Goal: Task Accomplishment & Management: Complete application form

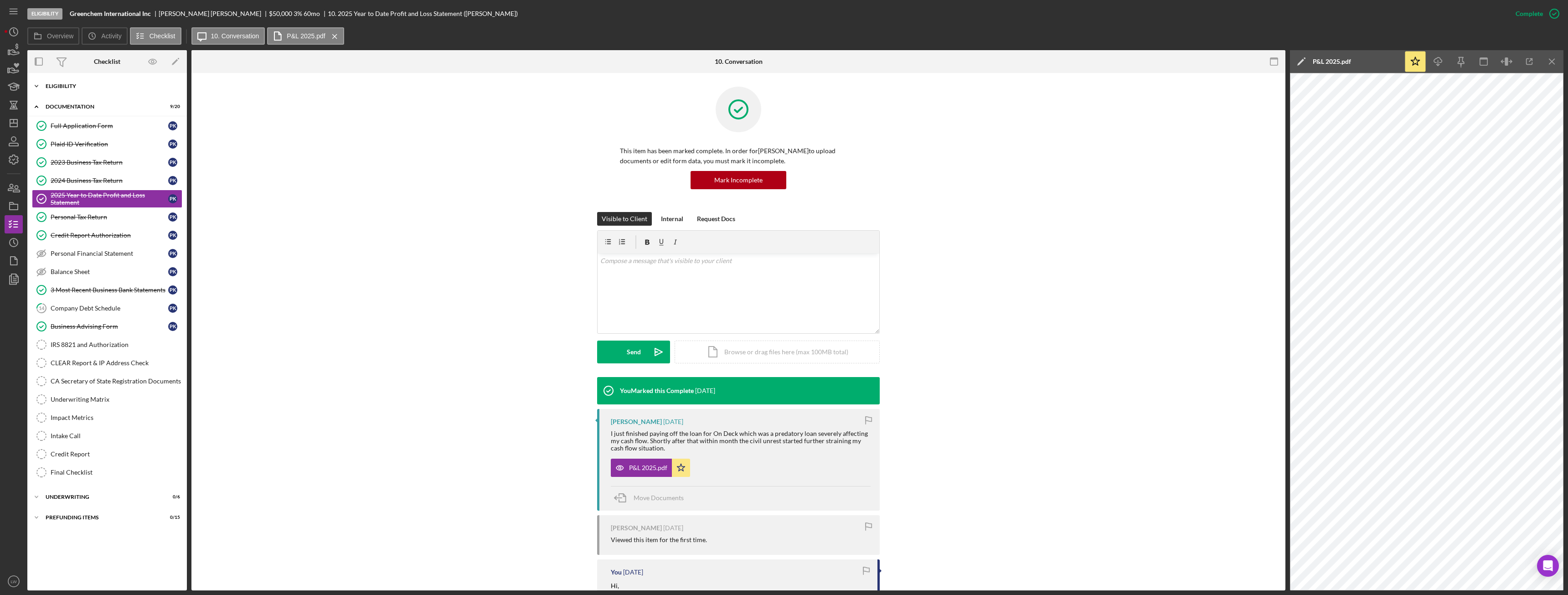
click at [79, 85] on div "Eligibility" at bounding box center [110, 86] width 130 height 6
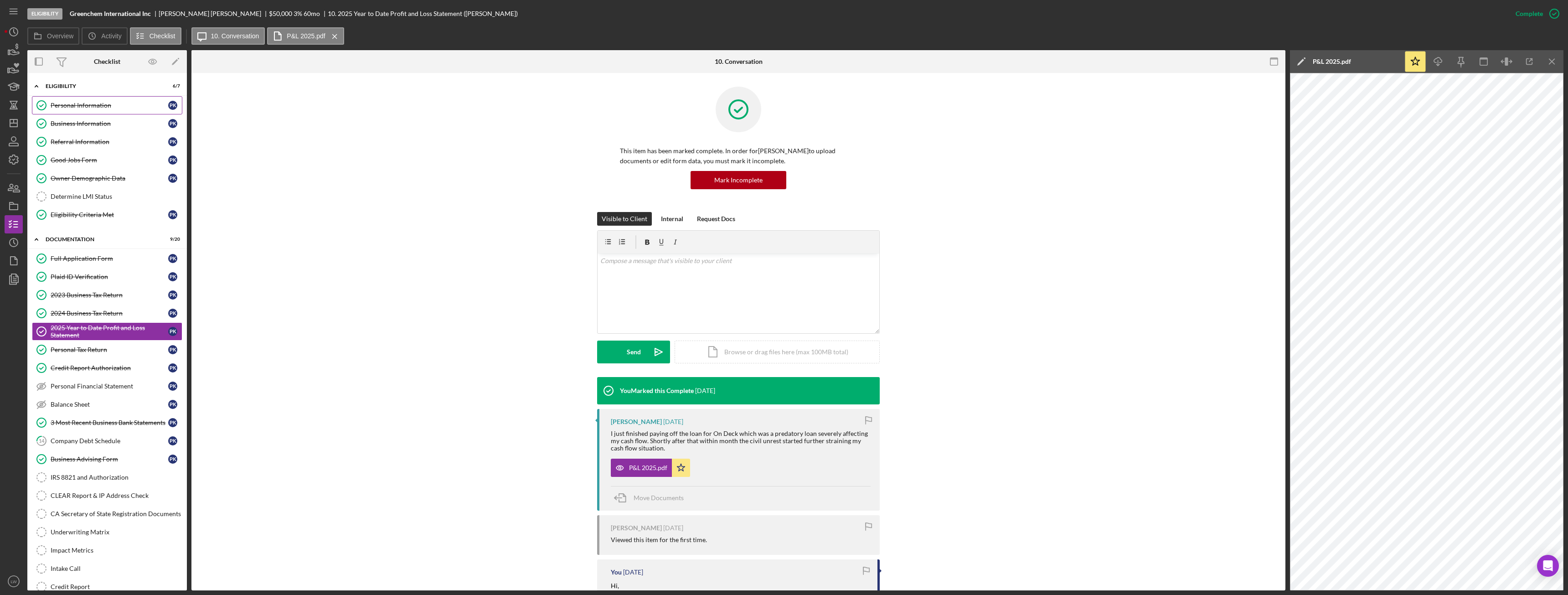
click at [108, 108] on div "Personal Information" at bounding box center [110, 105] width 117 height 7
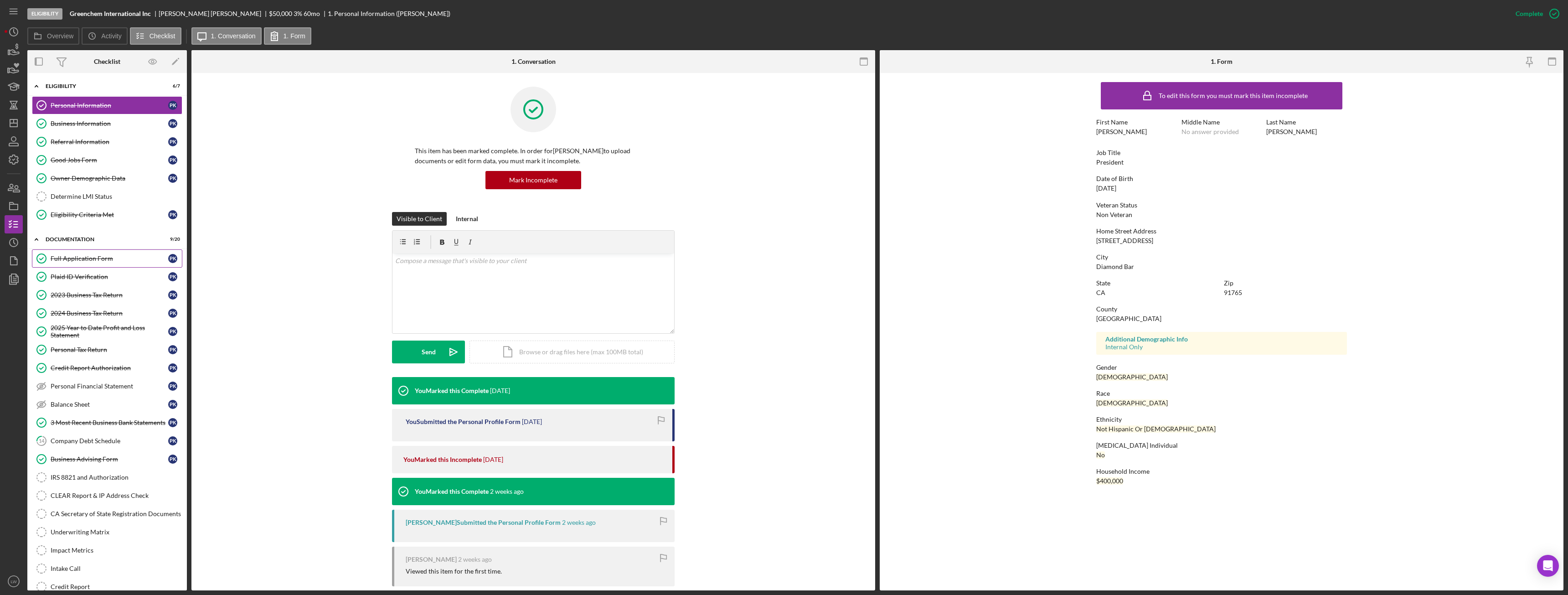
click at [114, 260] on div "Full Application Form" at bounding box center [110, 259] width 117 height 7
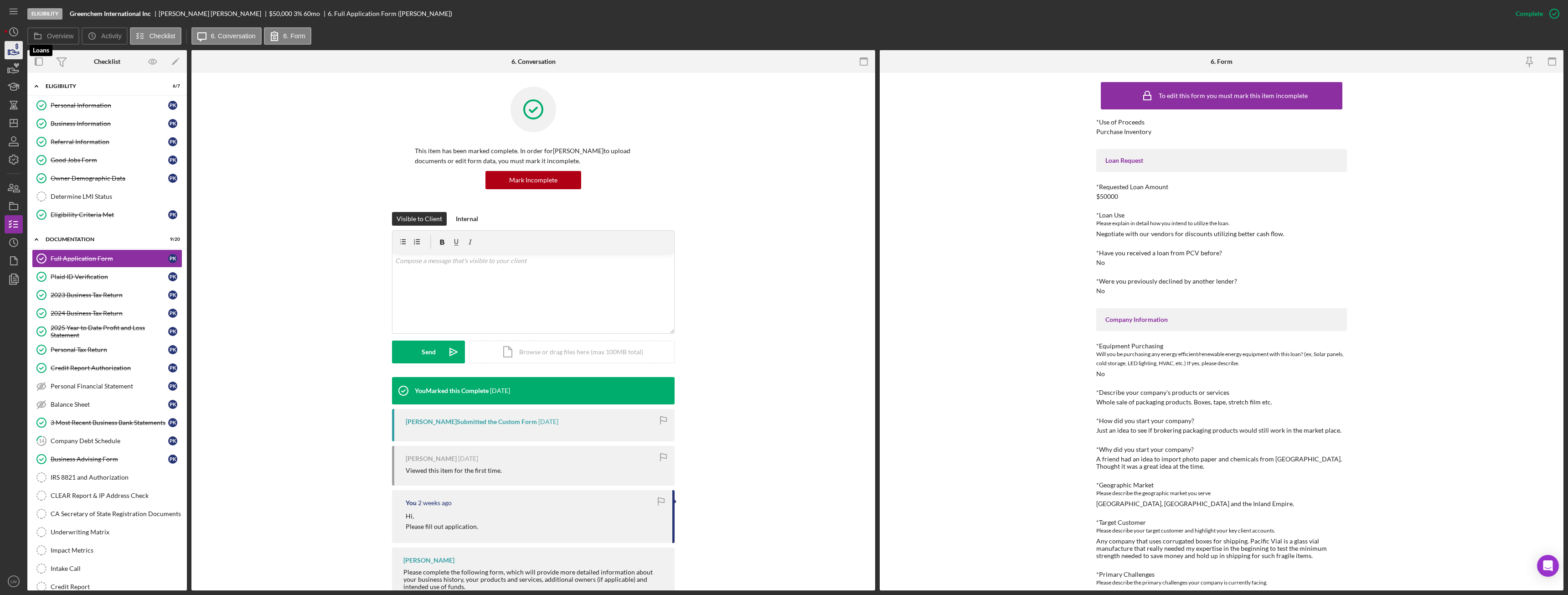
click at [14, 52] on icon "button" at bounding box center [14, 52] width 9 height 5
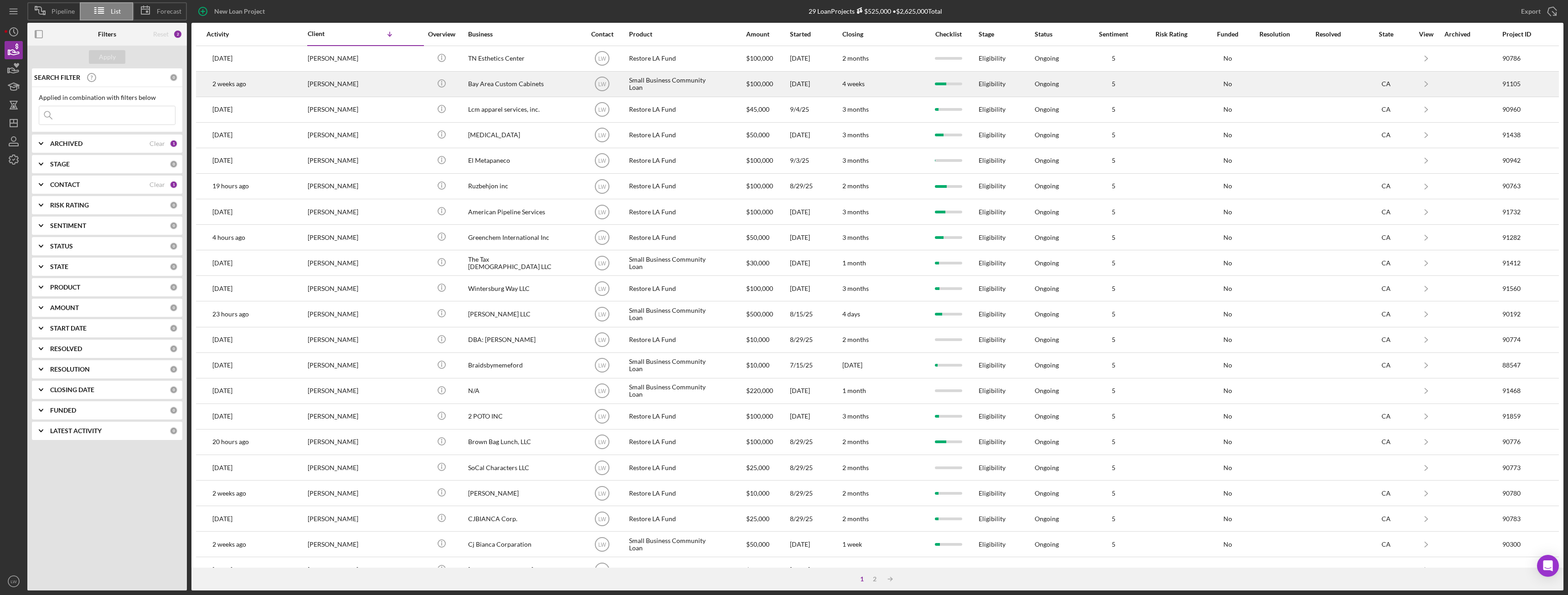
click at [325, 87] on div "[PERSON_NAME]" at bounding box center [353, 85] width 91 height 24
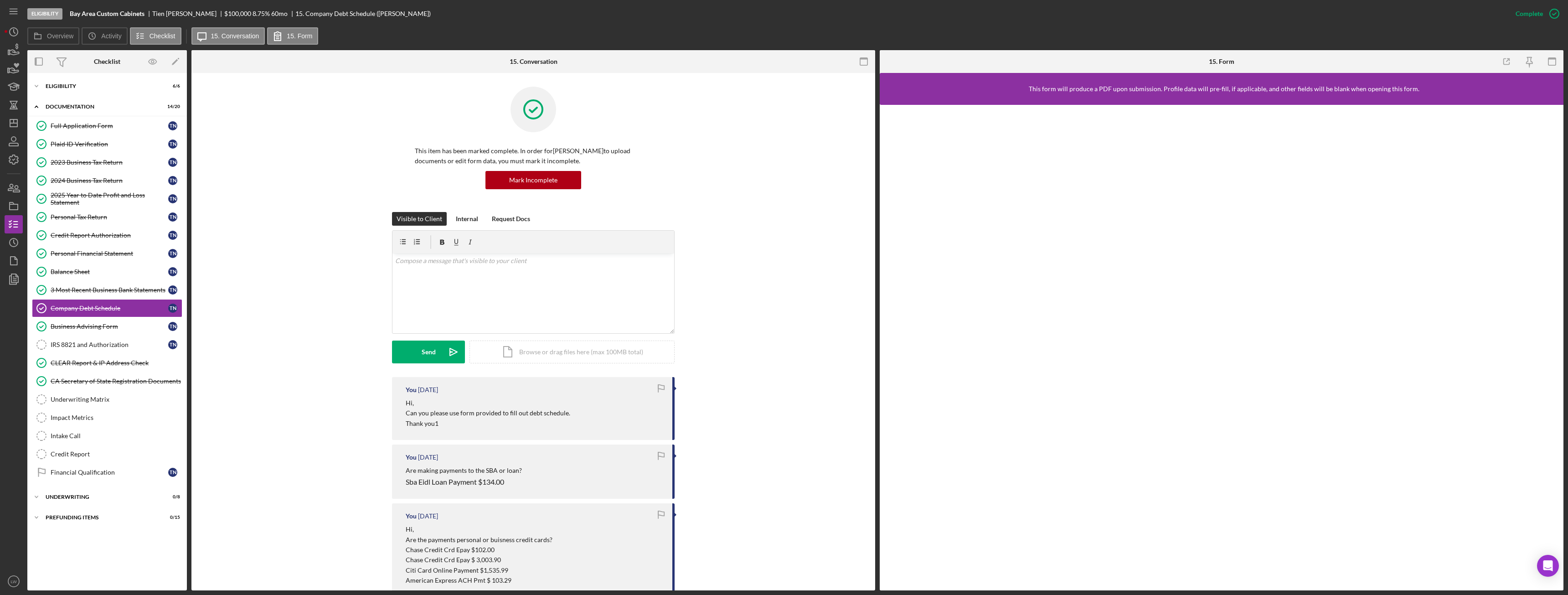
scroll to position [252, 0]
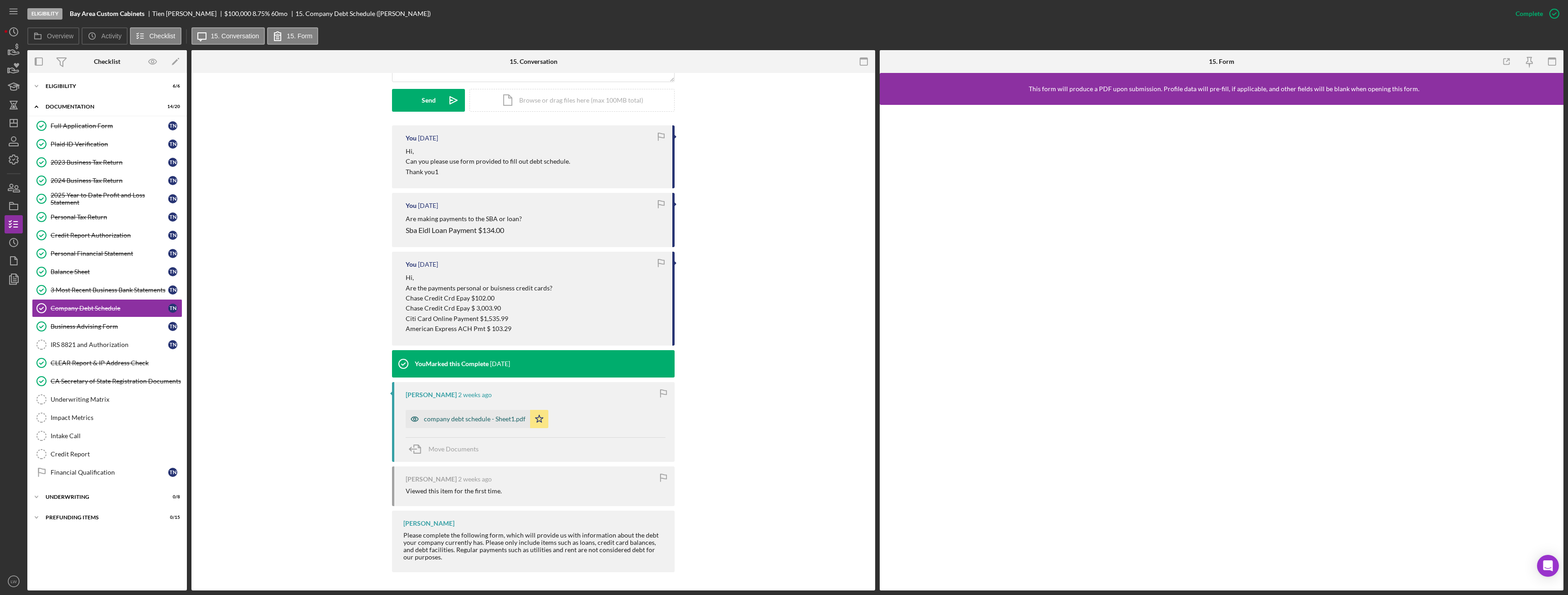
click at [489, 416] on div "company debt schedule - Sheet1.pdf" at bounding box center [475, 419] width 102 height 7
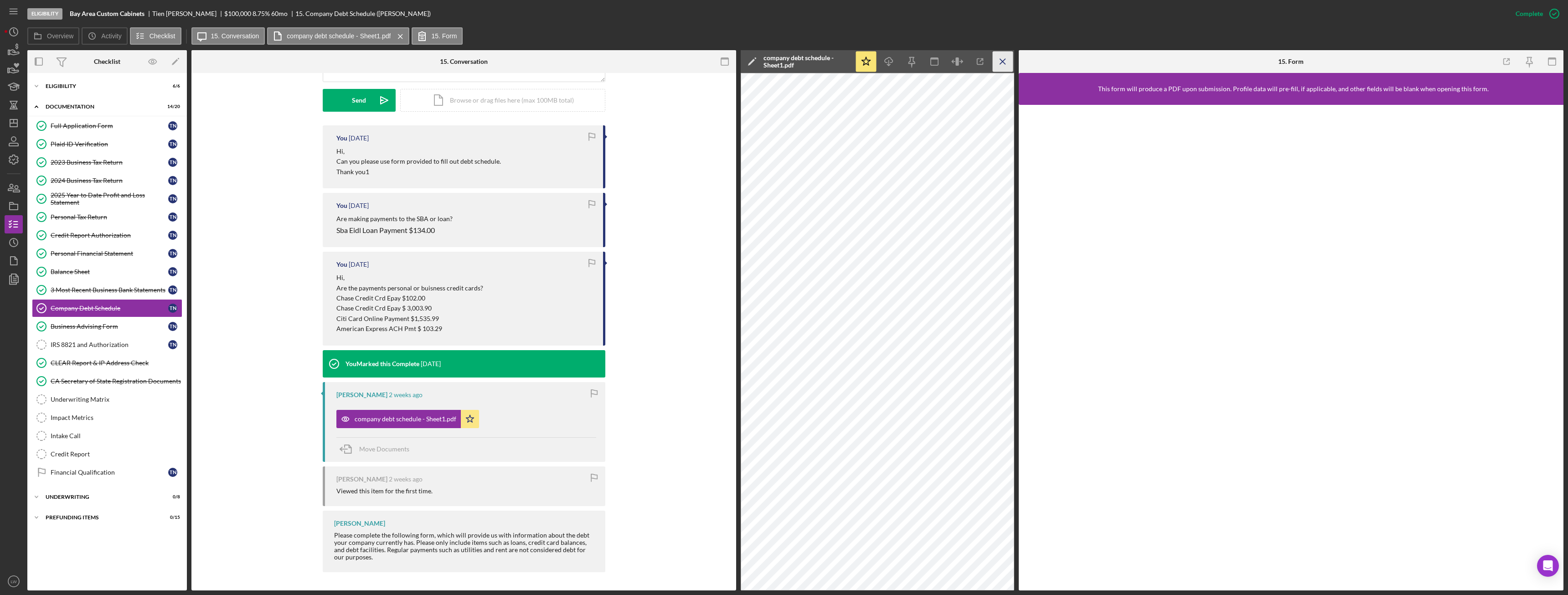
click at [1001, 67] on icon "Icon/Menu Close" at bounding box center [1003, 62] width 21 height 21
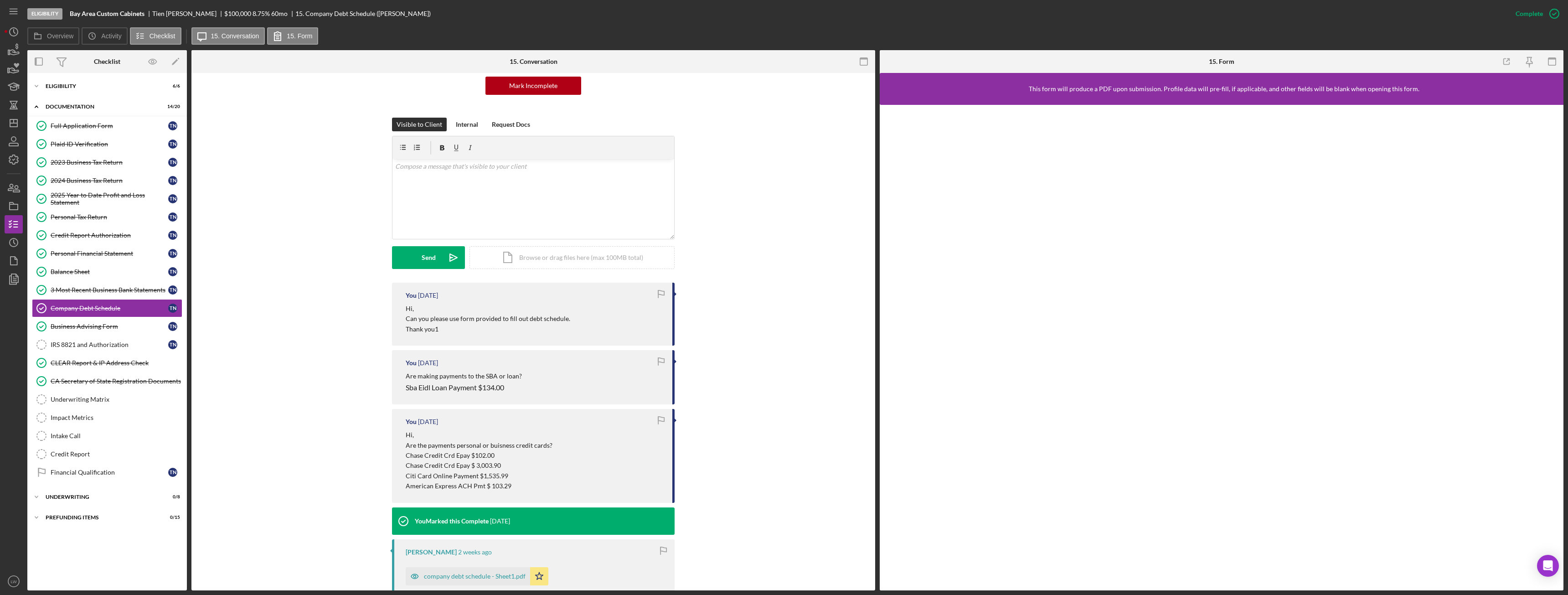
scroll to position [0, 0]
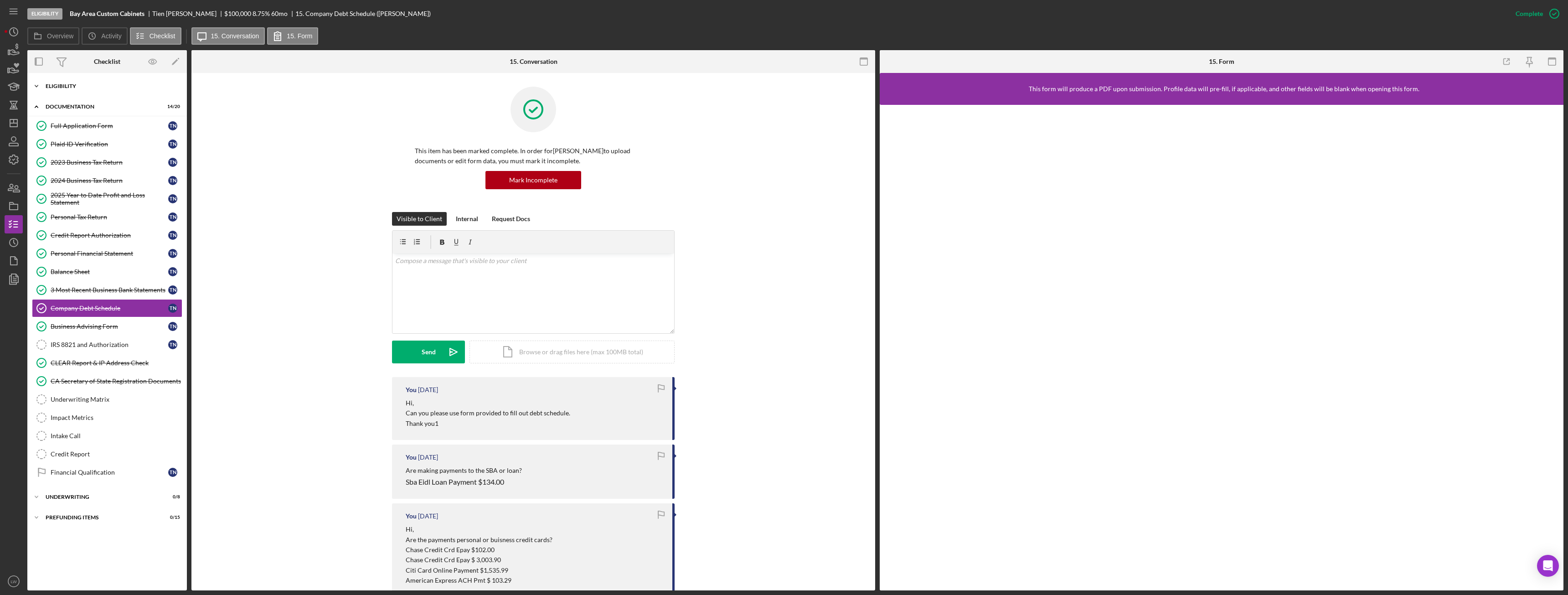
click at [100, 87] on div "Eligibility" at bounding box center [110, 86] width 130 height 6
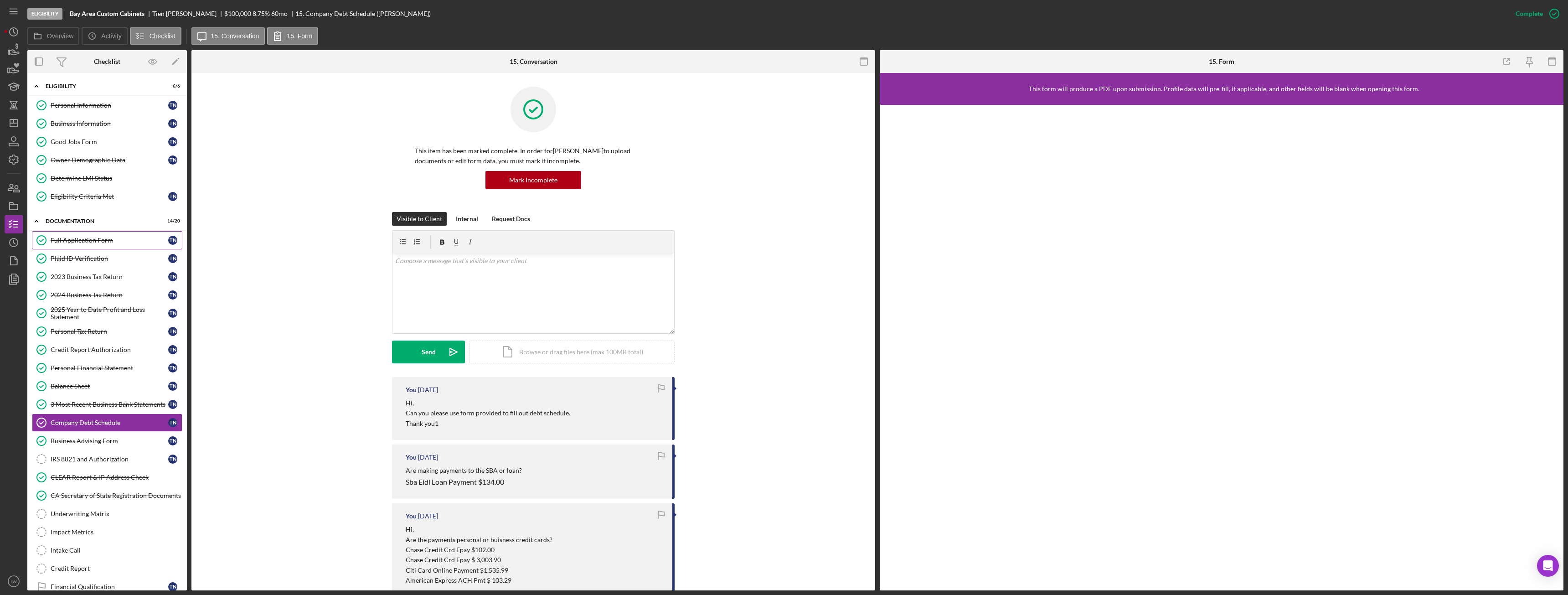
click at [91, 237] on div "Full Application Form" at bounding box center [110, 240] width 117 height 7
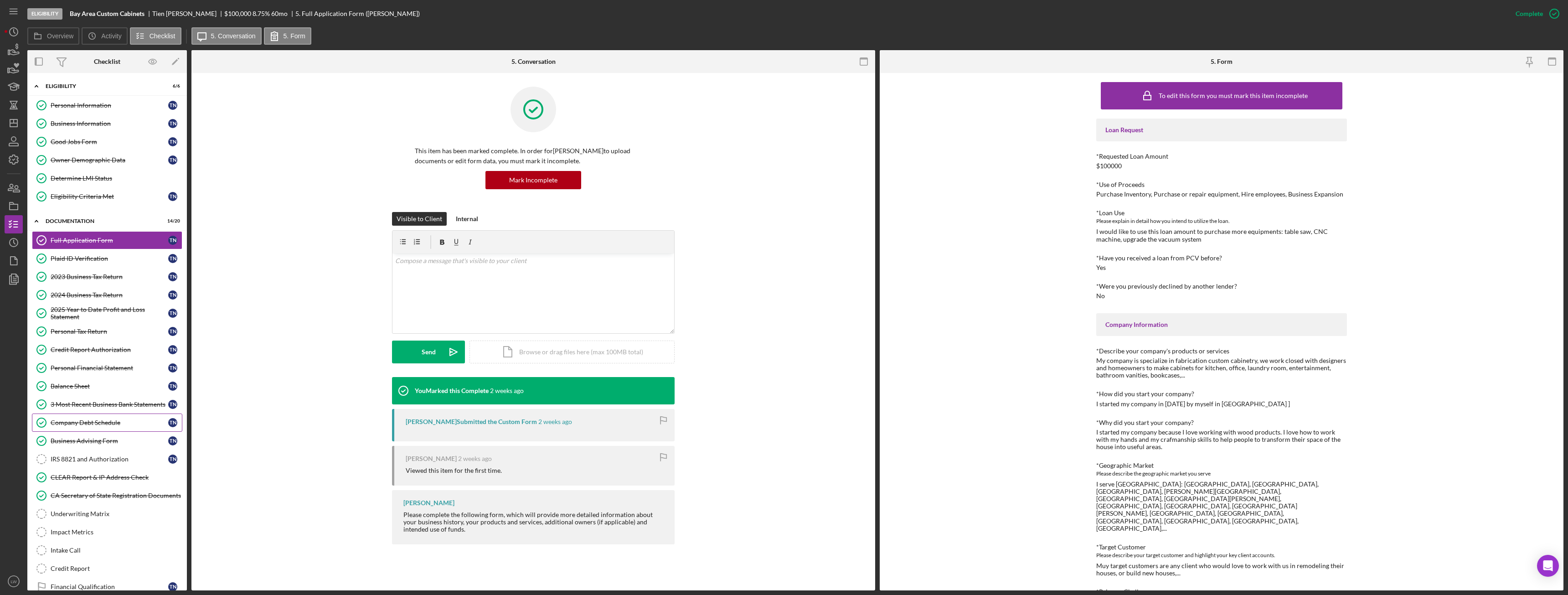
click at [87, 422] on div "Company Debt Schedule" at bounding box center [110, 423] width 117 height 7
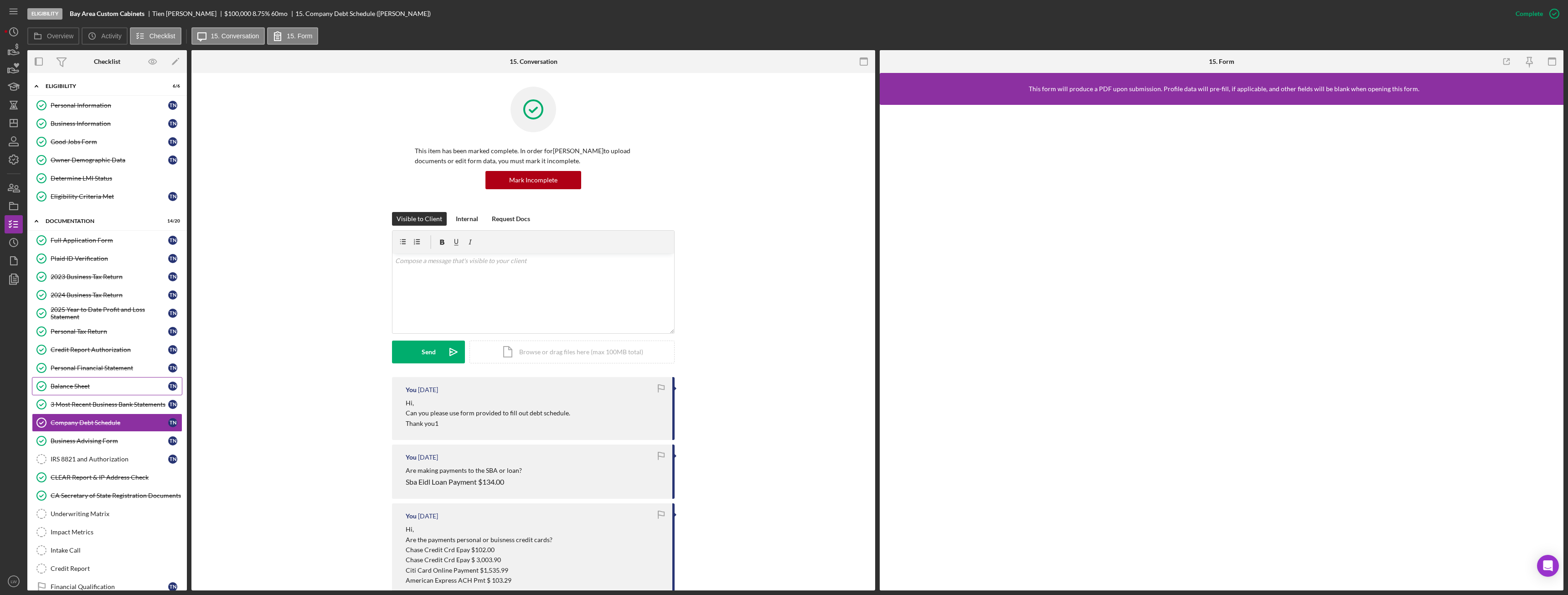
click at [82, 382] on link "Balance Sheet Balance Sheet T N" at bounding box center [107, 386] width 150 height 18
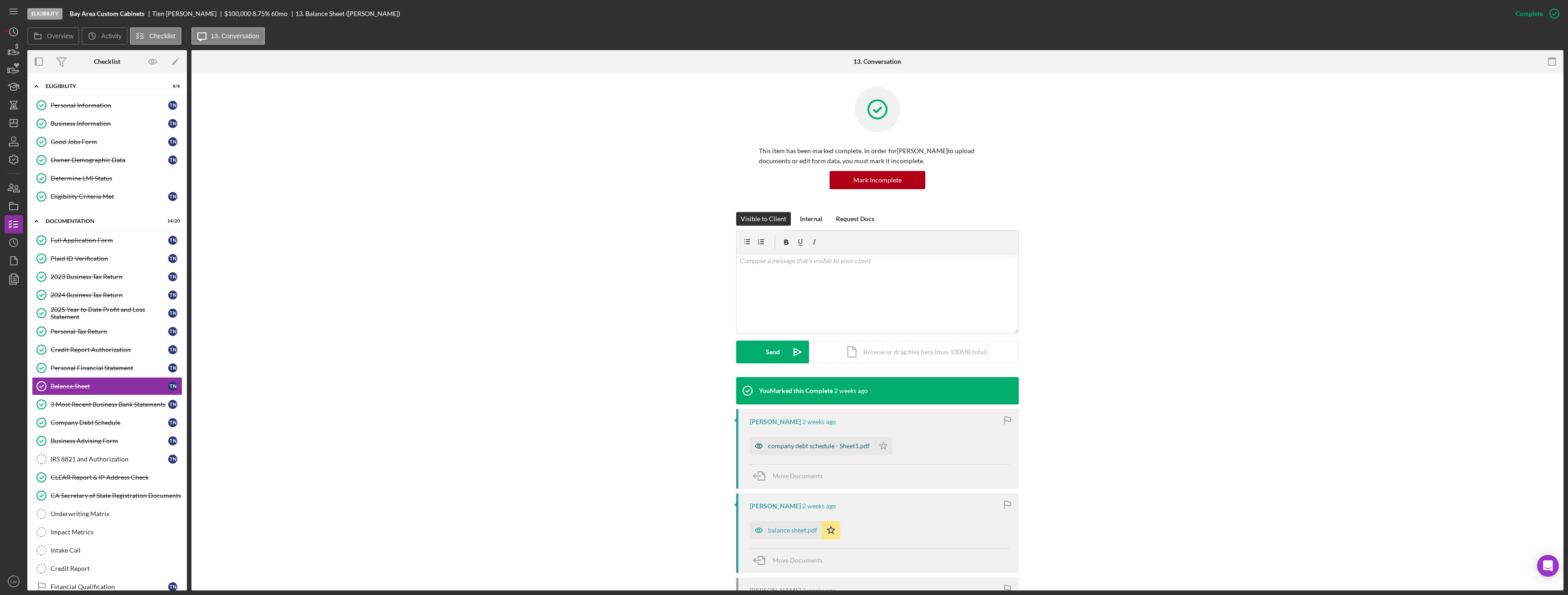
click at [787, 447] on div "company debt schedule - Sheet1.pdf" at bounding box center [819, 446] width 102 height 7
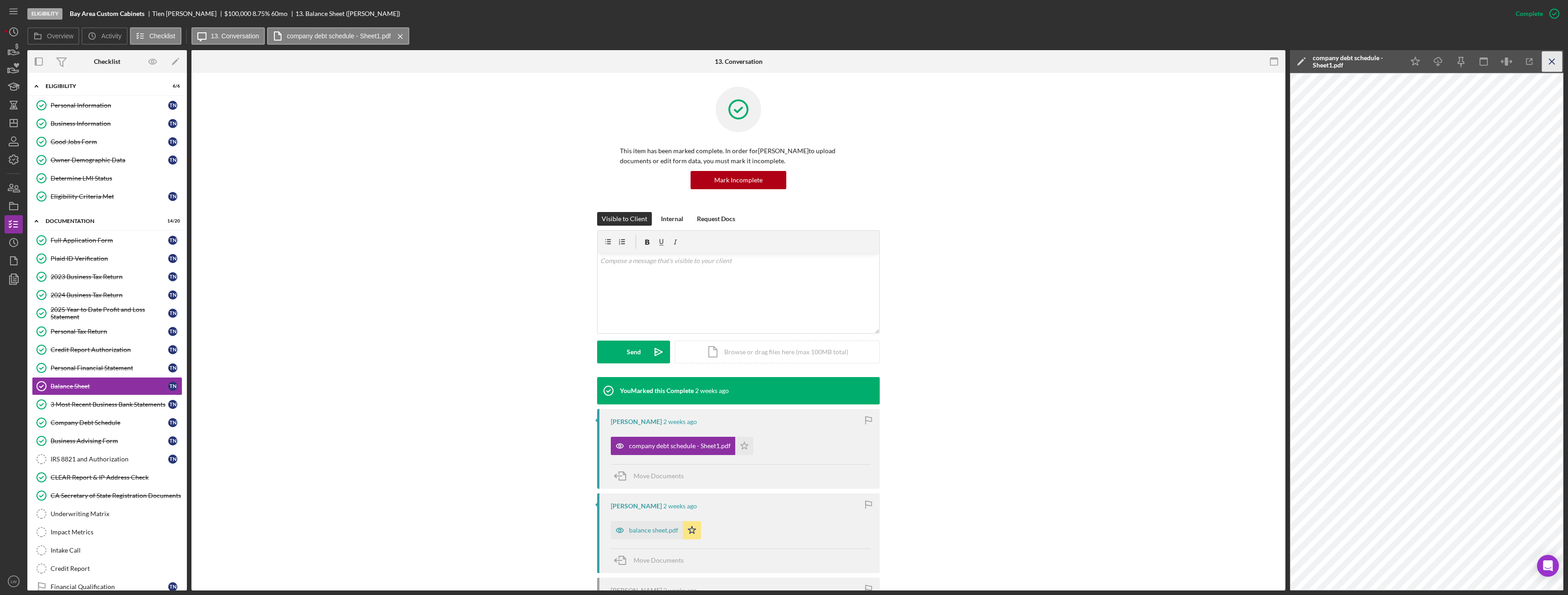
click at [1547, 62] on icon "Icon/Menu Close" at bounding box center [1552, 62] width 21 height 21
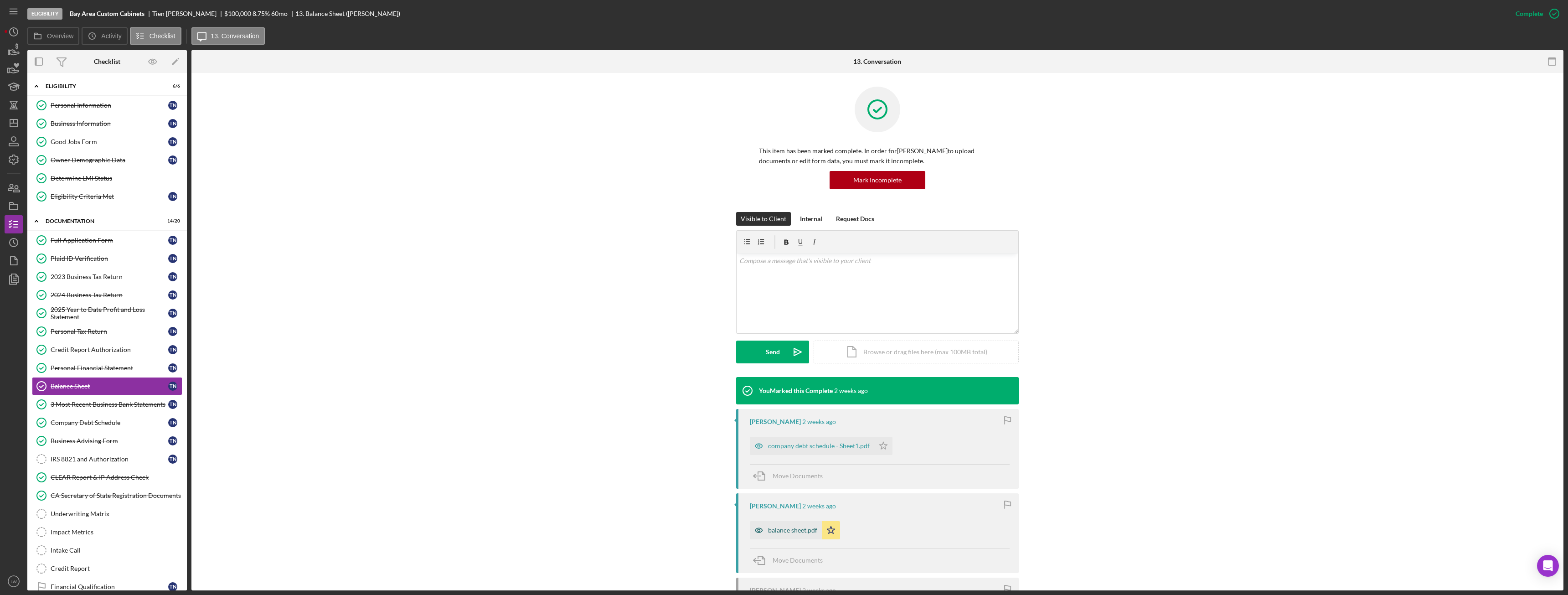
click at [794, 532] on div "balance sheet.pdf" at bounding box center [792, 530] width 49 height 7
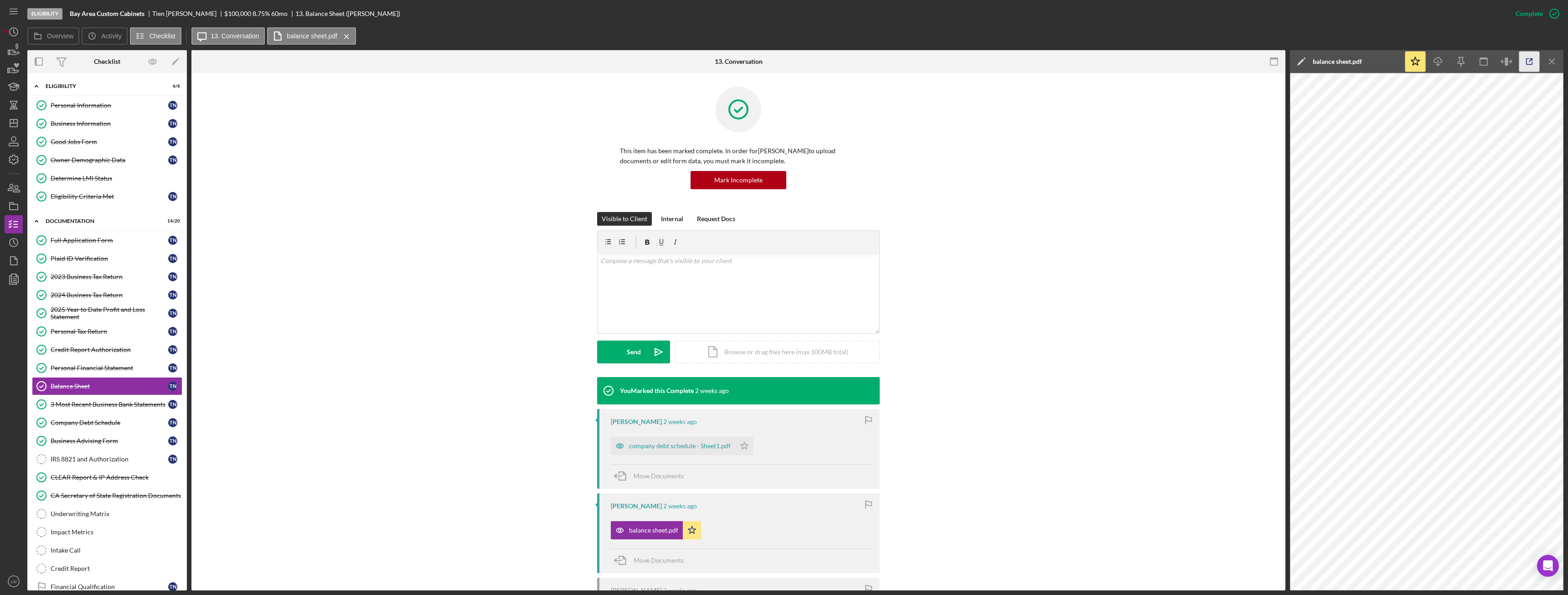
click at [1524, 66] on icon "button" at bounding box center [1529, 62] width 21 height 21
click at [83, 317] on div "2025 Year to Date Profit and Loss Statement" at bounding box center [110, 313] width 117 height 14
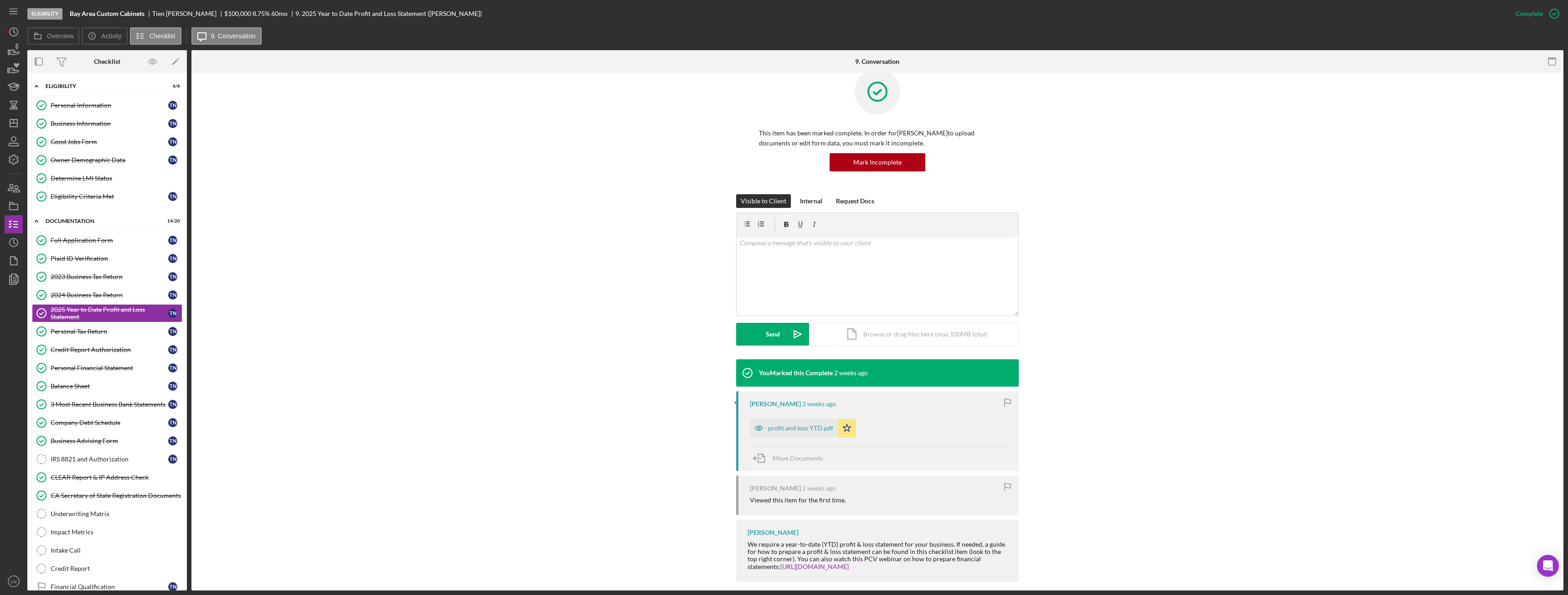
scroll to position [27, 0]
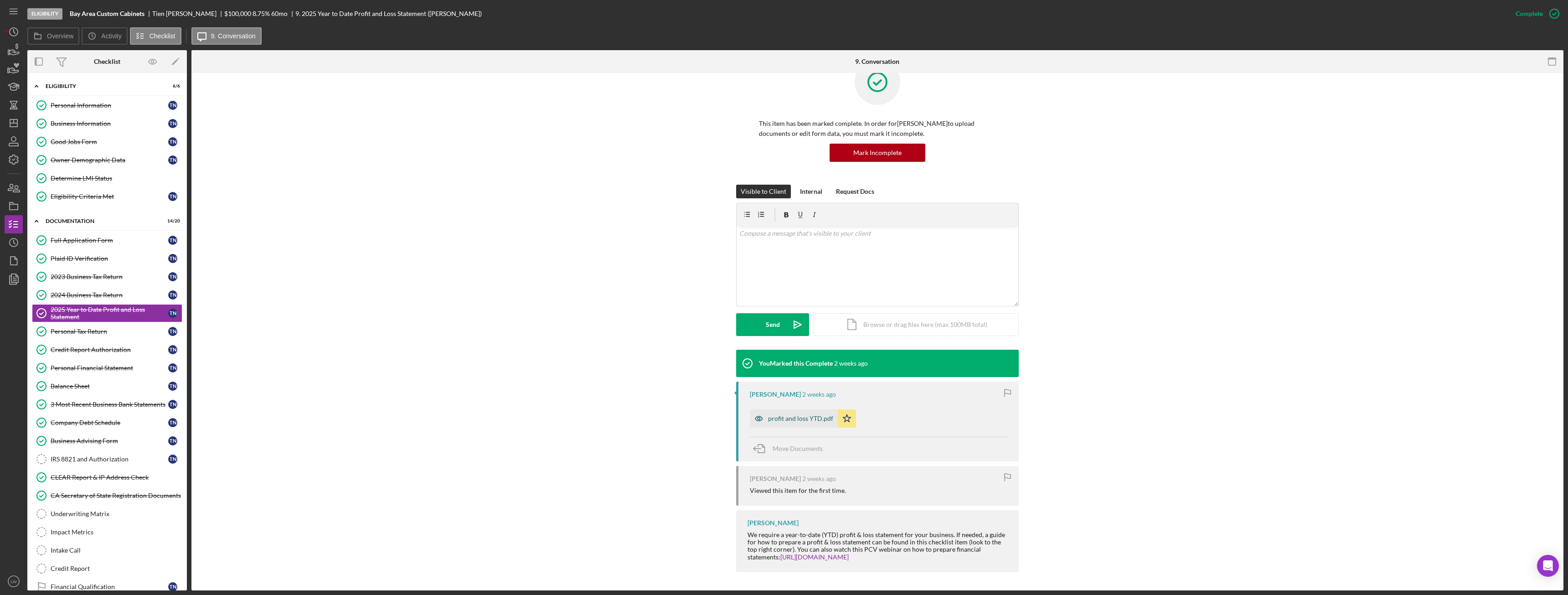
click at [789, 416] on div "profit and loss YTD.pdf" at bounding box center [800, 419] width 65 height 7
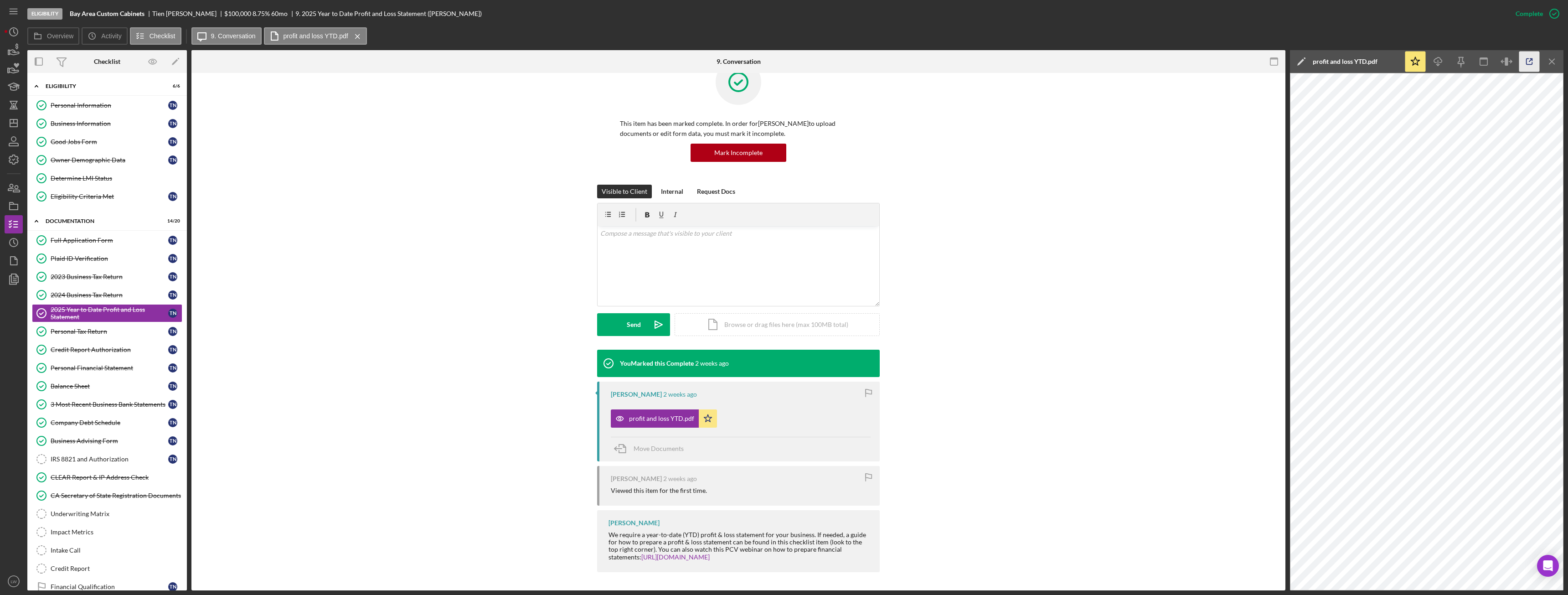
click at [1531, 59] on polyline "button" at bounding box center [1531, 60] width 2 height 2
click at [106, 423] on div "Company Debt Schedule" at bounding box center [110, 423] width 117 height 7
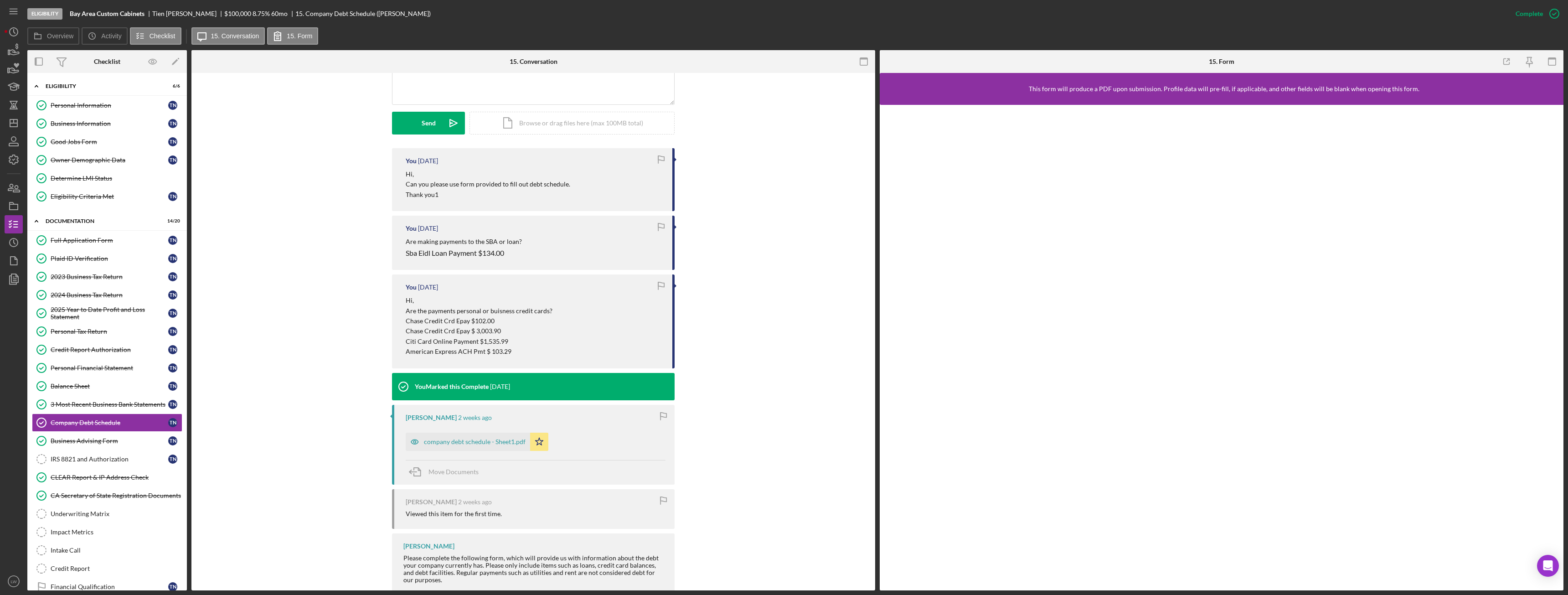
scroll to position [252, 0]
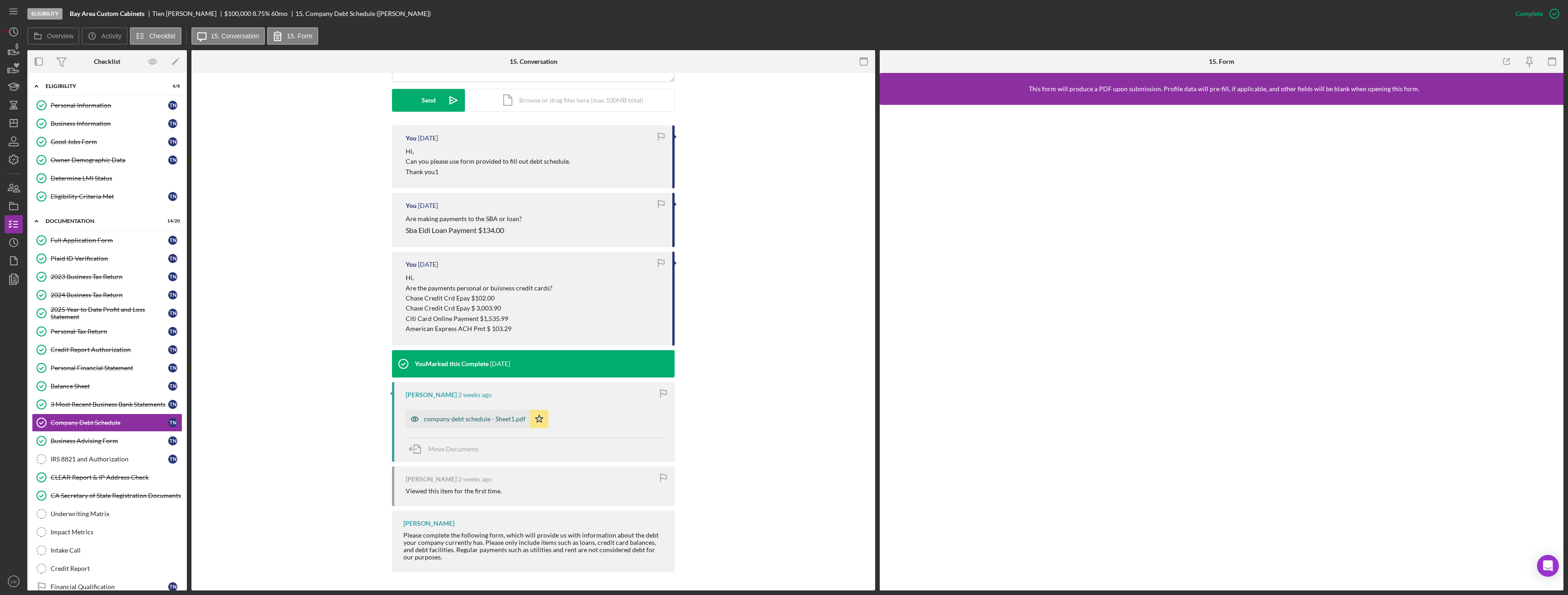
click at [484, 419] on div "company debt schedule - Sheet1.pdf" at bounding box center [475, 419] width 102 height 7
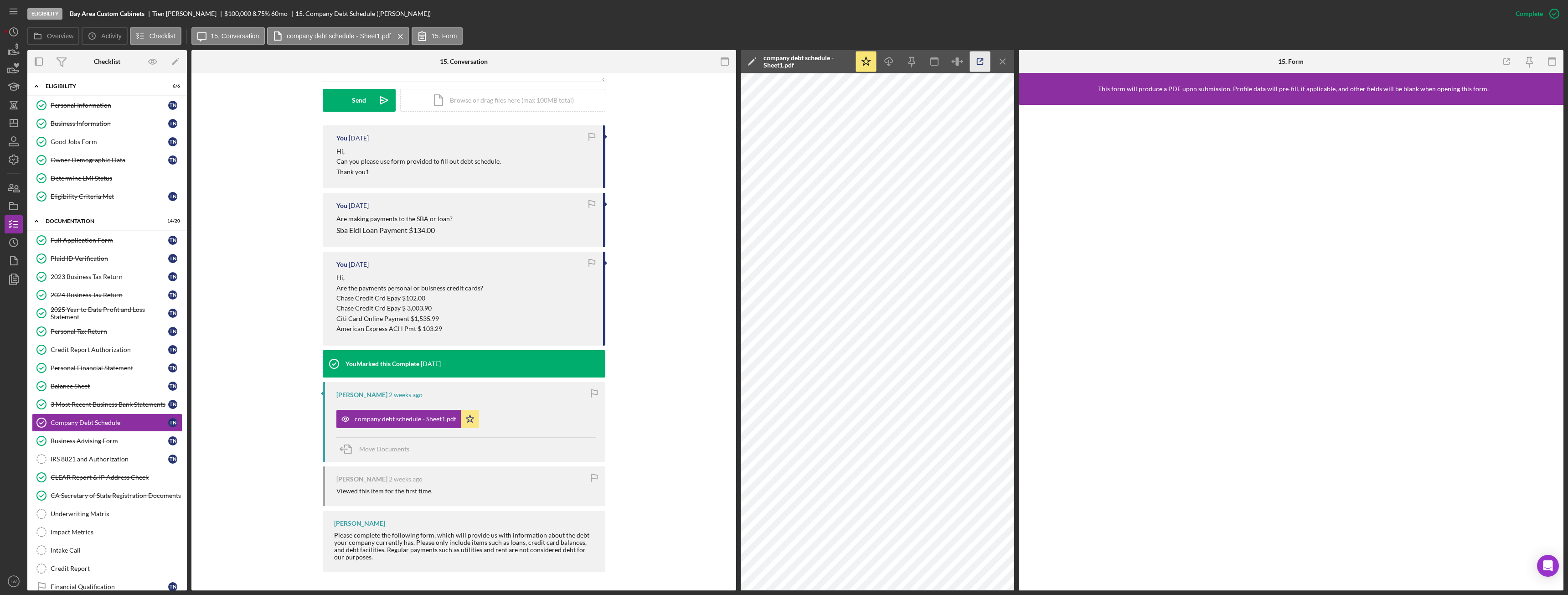
click at [981, 60] on icon "button" at bounding box center [980, 62] width 21 height 21
click at [142, 14] on b "Bay Area Custom Cabinets" at bounding box center [107, 14] width 74 height 7
drag, startPoint x: 147, startPoint y: 14, endPoint x: 86, endPoint y: 14, distance: 61.0
click at [68, 14] on div "Eligibility Bay Area Custom Cabinets Tien Nguyen $100,000 $20,000 8.75 % 60 mo …" at bounding box center [766, 14] width 1479 height 27
copy b "Bay Area Custom Cabinets"
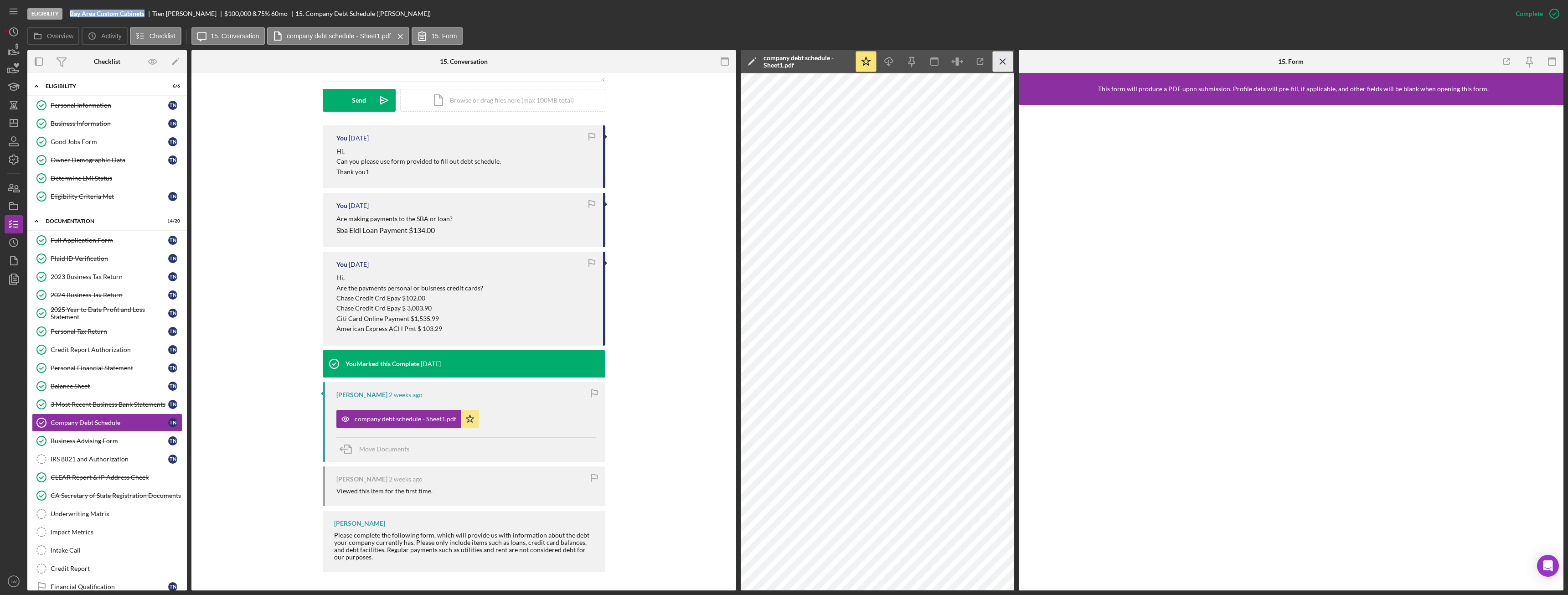
click at [1002, 58] on icon "Icon/Menu Close" at bounding box center [1003, 62] width 21 height 21
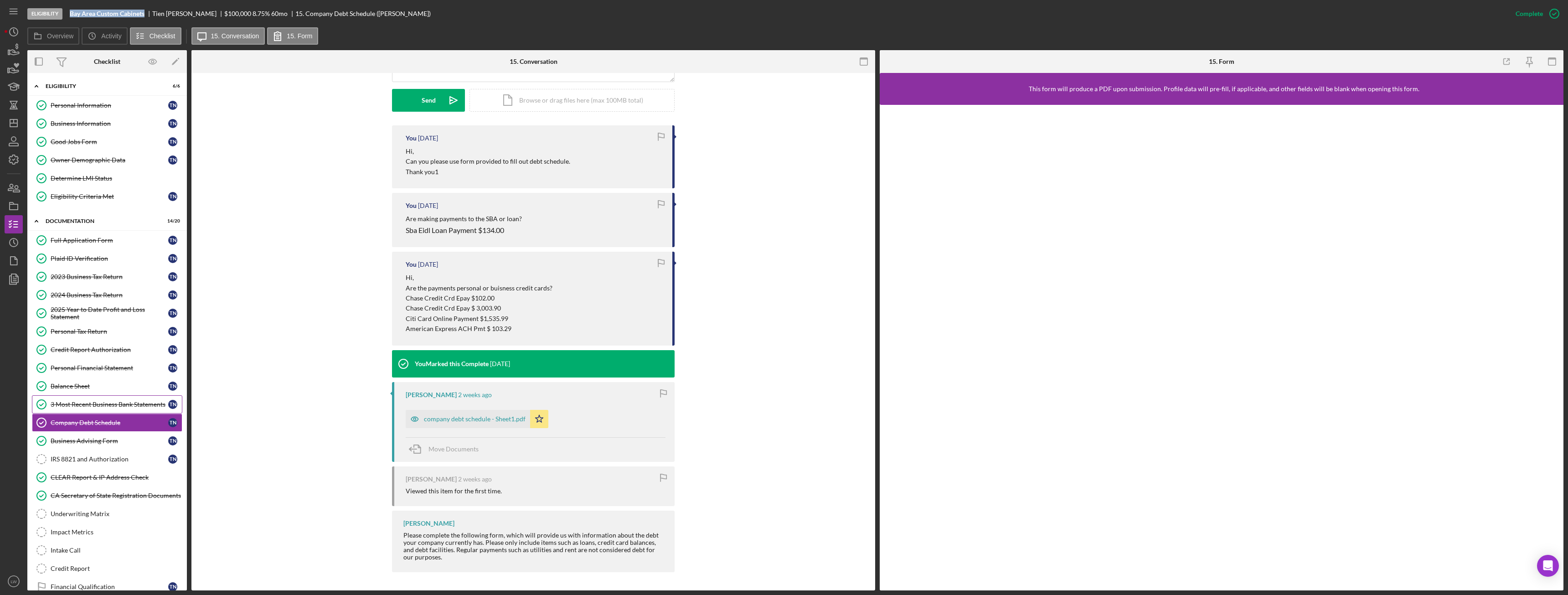
click at [98, 401] on div "3 Most Recent Business Bank Statements" at bounding box center [110, 404] width 117 height 7
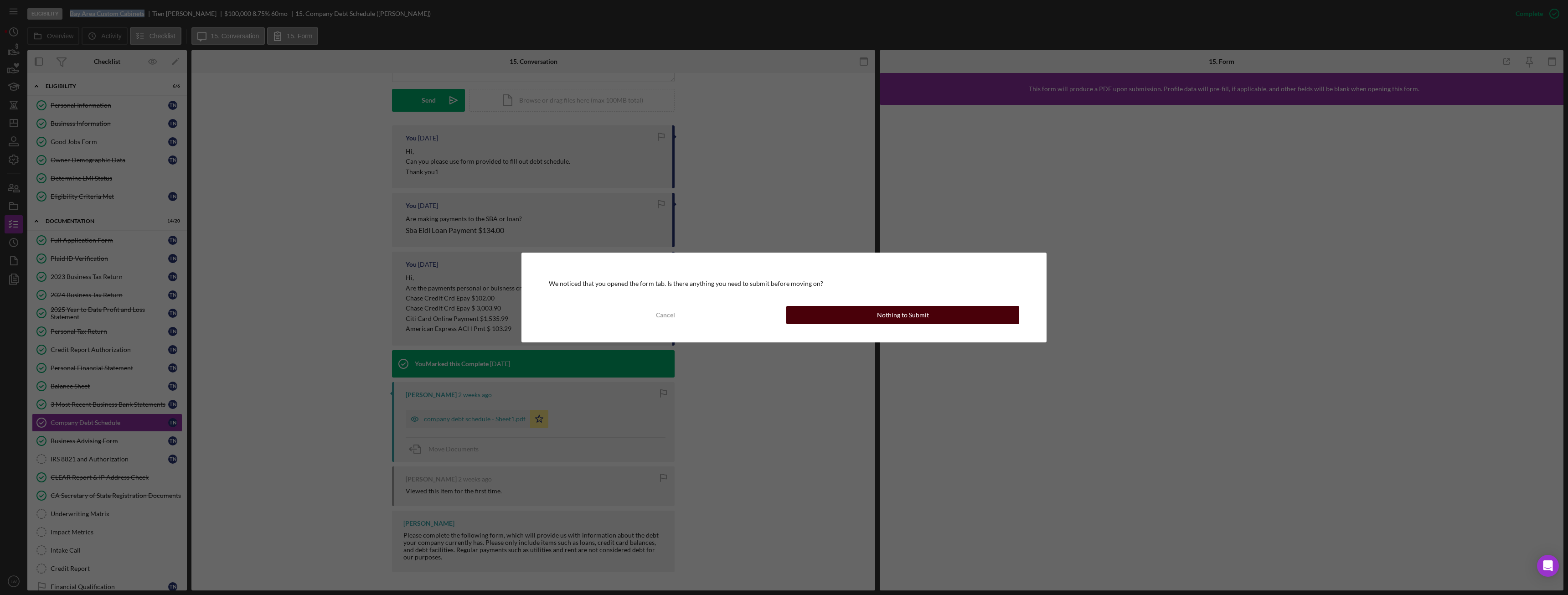
click at [910, 315] on div "Nothing to Submit" at bounding box center [903, 315] width 52 height 18
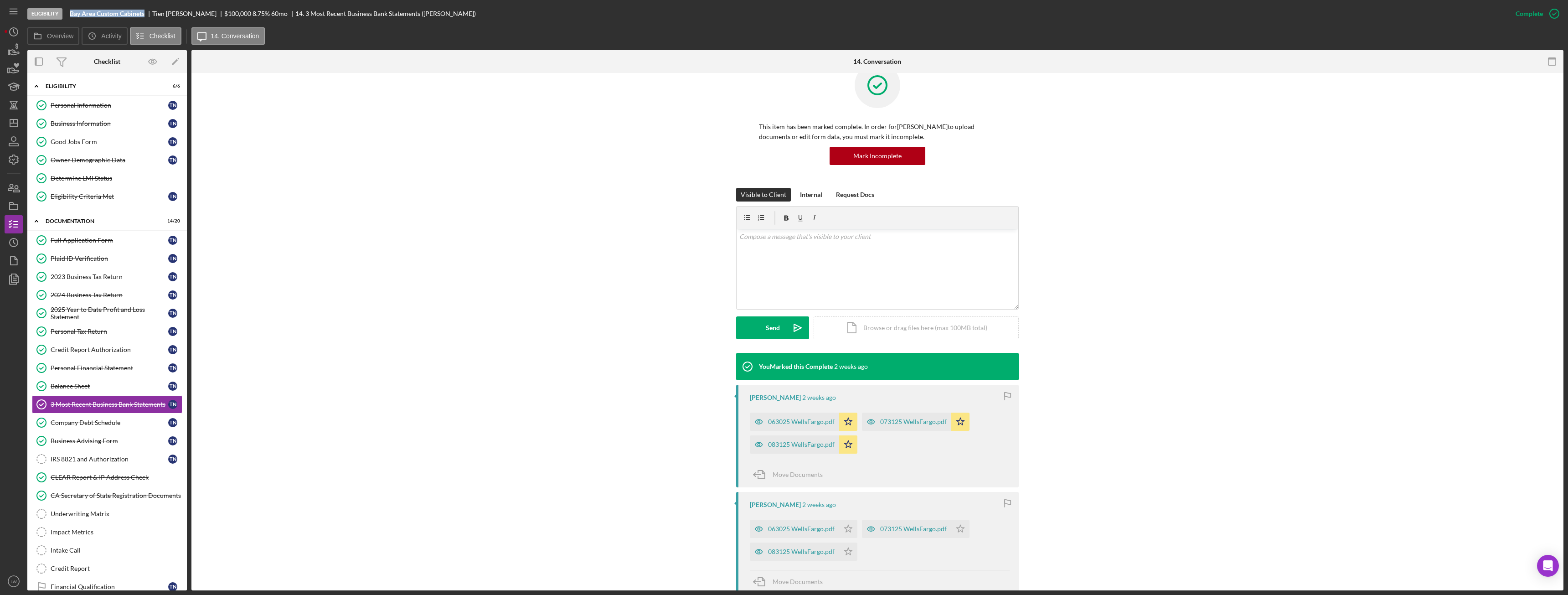
scroll to position [46, 0]
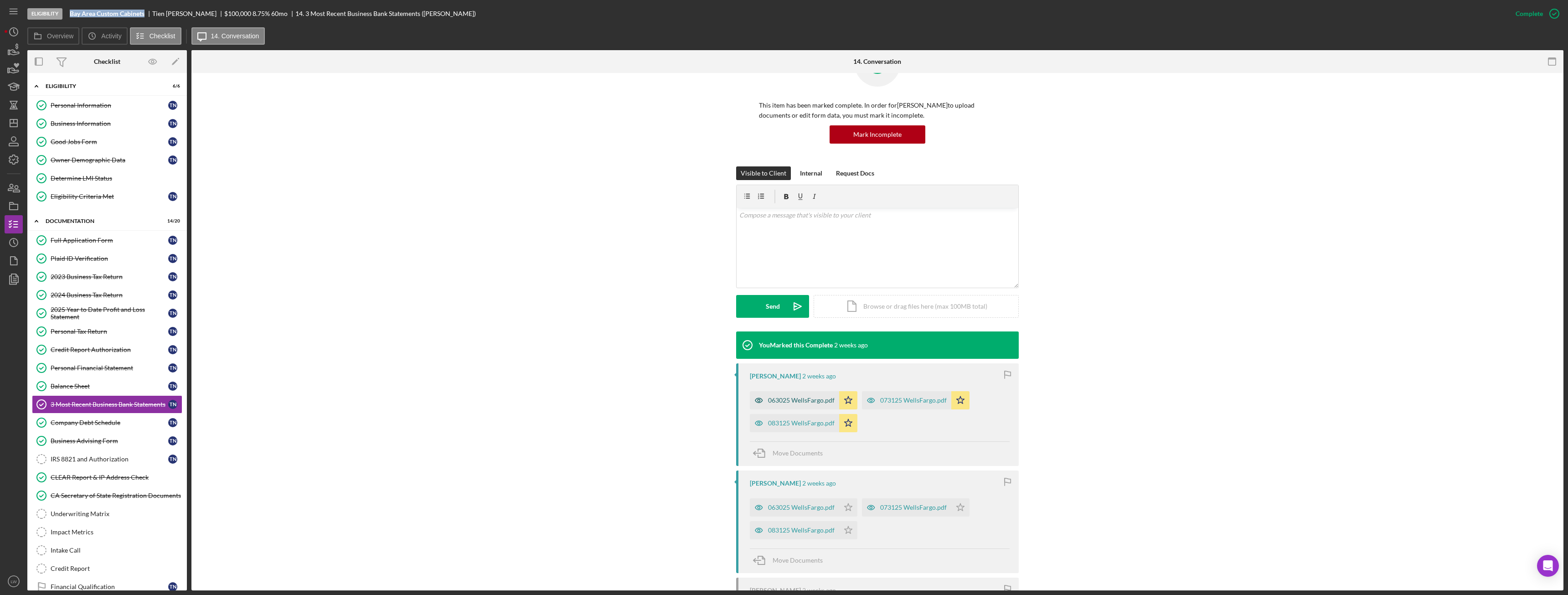
click at [803, 401] on div "063025 WellsFargo.pdf" at bounding box center [801, 401] width 67 height 7
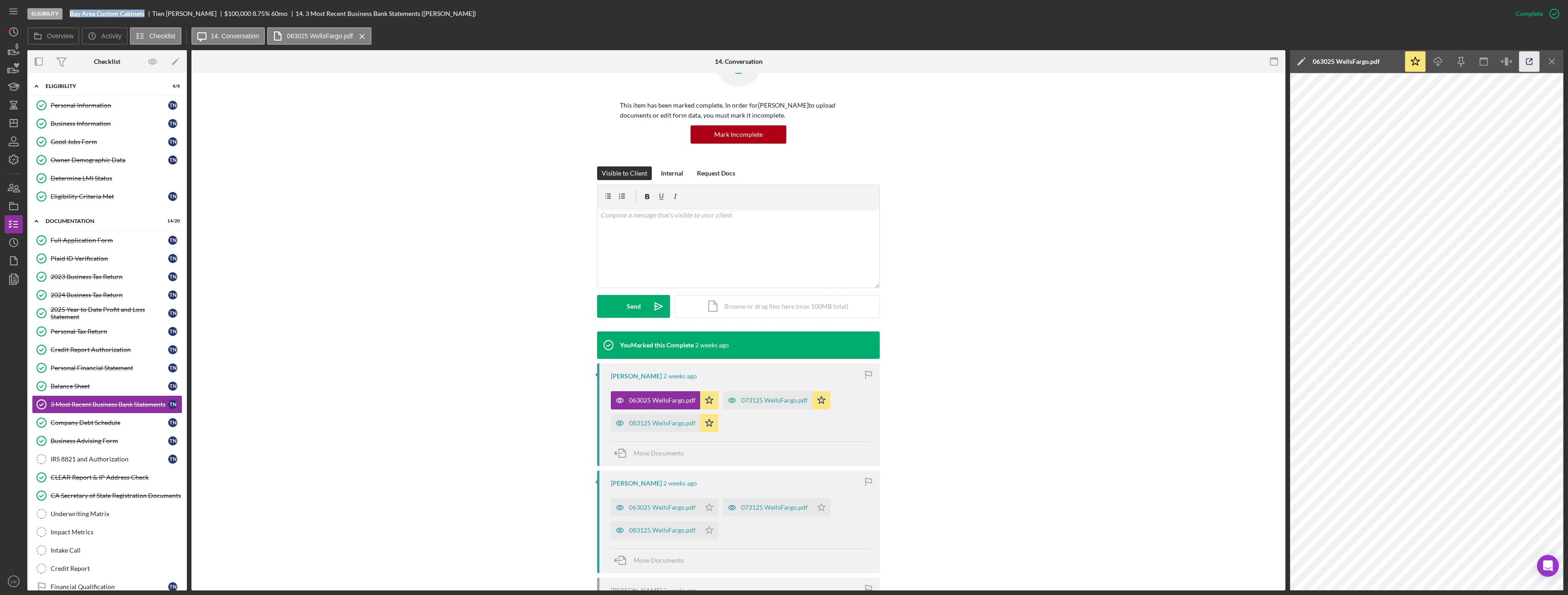
click at [1524, 66] on icon "button" at bounding box center [1529, 62] width 21 height 21
click at [763, 395] on div "073125 WellsFargo.pdf" at bounding box center [767, 400] width 90 height 18
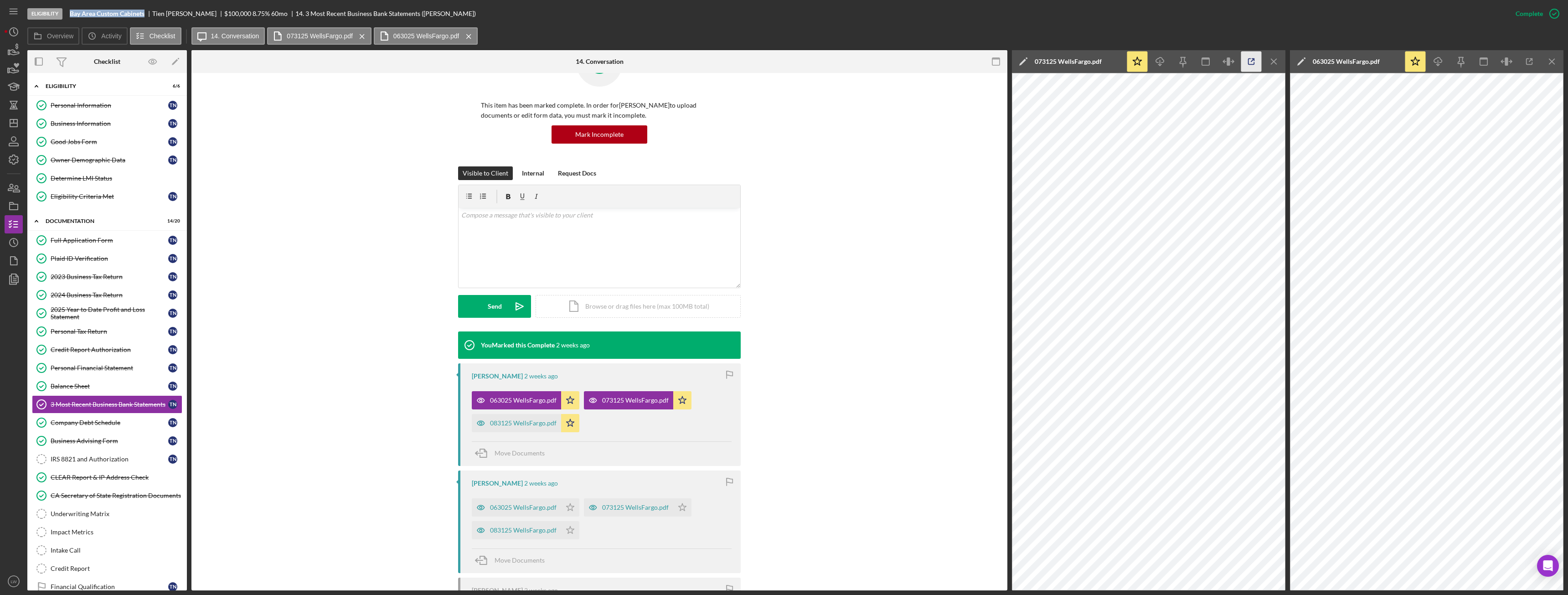
click at [1248, 62] on icon "button" at bounding box center [1251, 62] width 21 height 21
click at [526, 427] on div "083125 WellsFargo.pdf" at bounding box center [516, 423] width 90 height 18
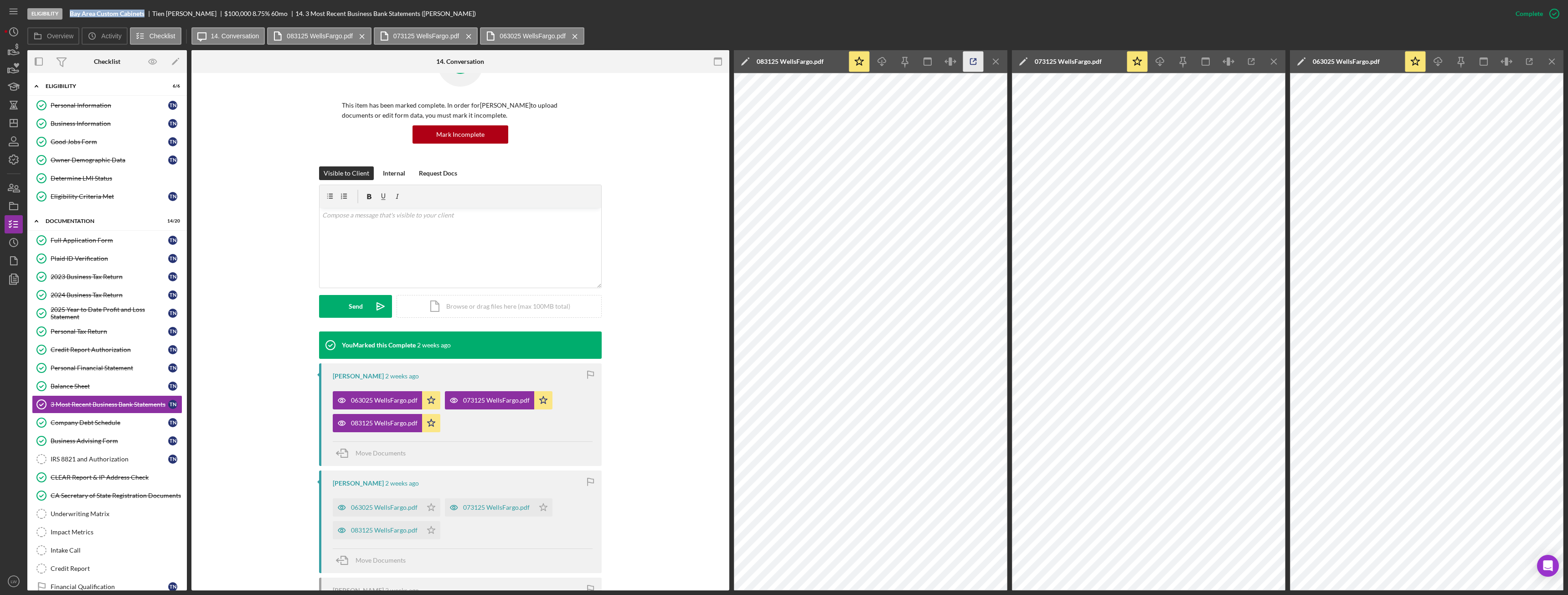
click at [973, 60] on icon "button" at bounding box center [973, 62] width 21 height 21
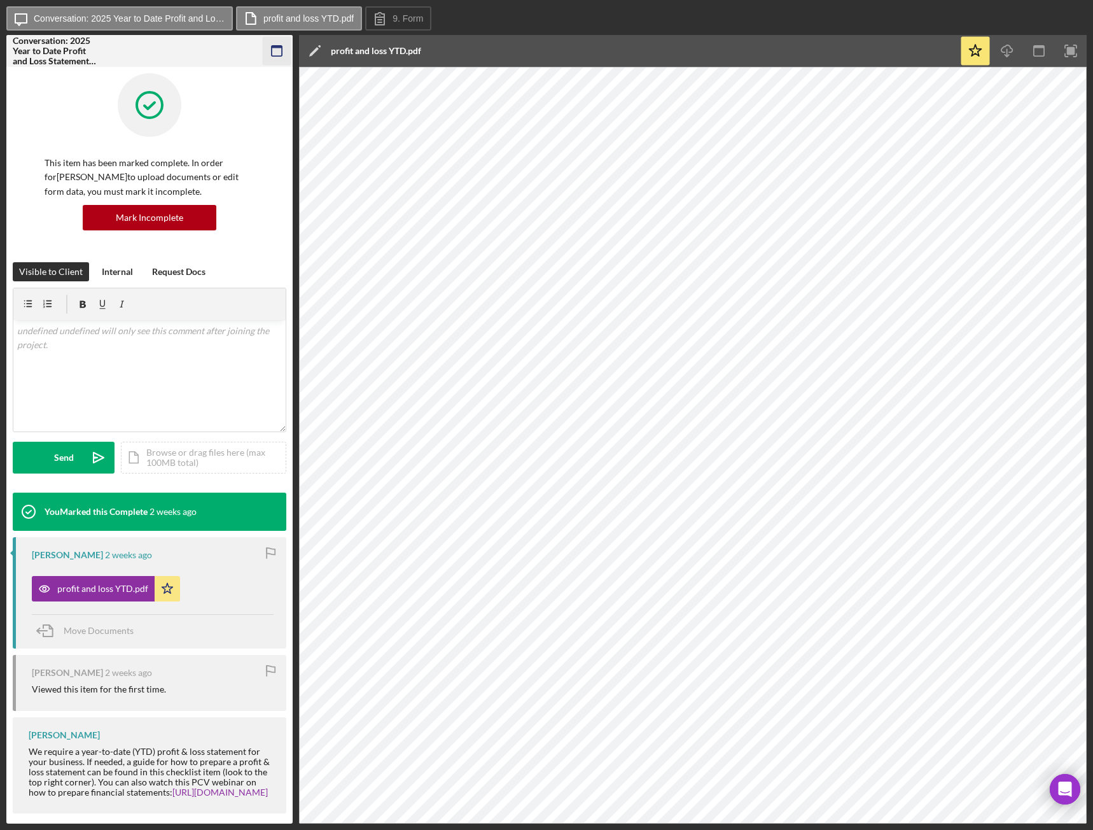
click at [282, 47] on rect "button" at bounding box center [277, 47] width 10 height 3
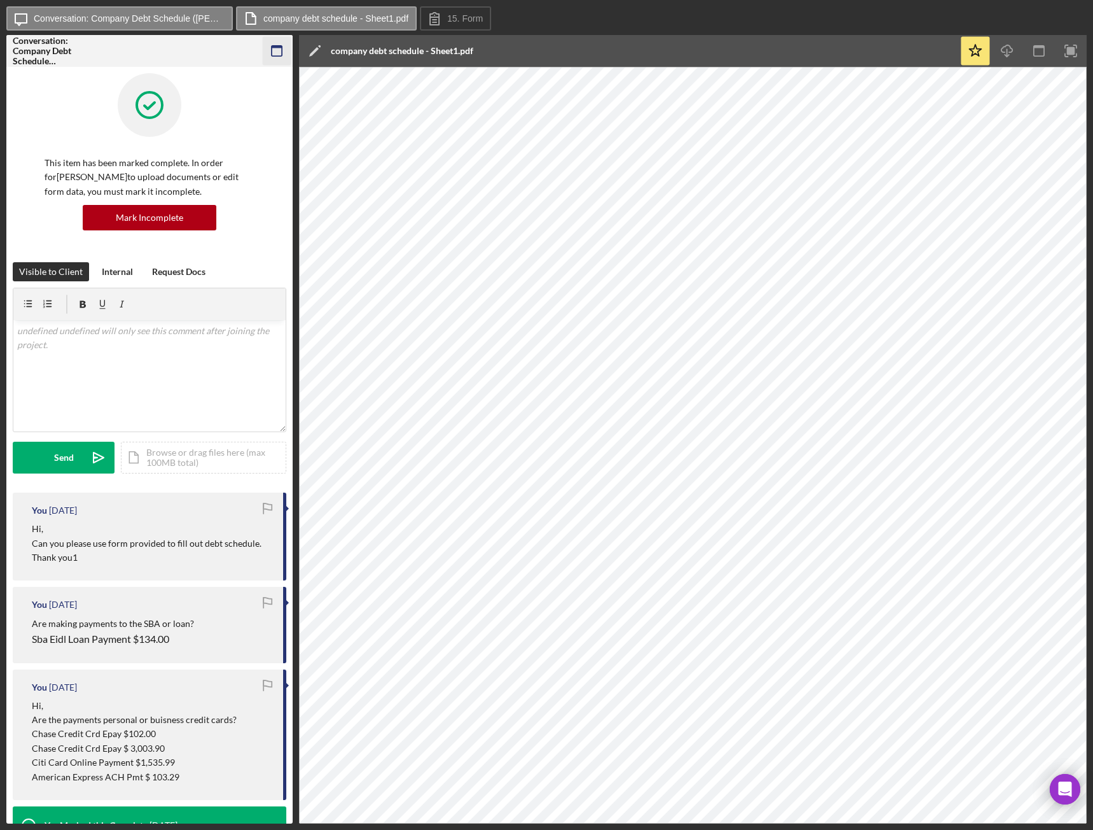
click at [285, 49] on icon "button" at bounding box center [277, 51] width 29 height 29
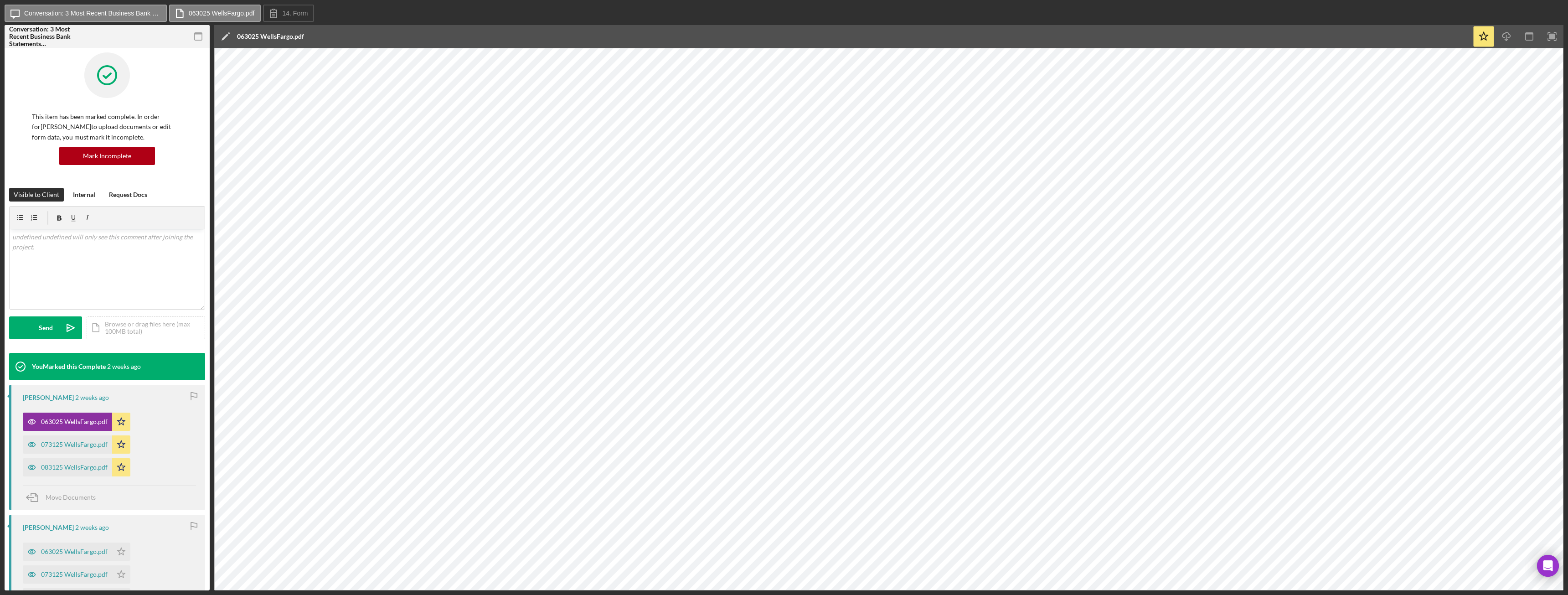
click at [200, 35] on icon "button" at bounding box center [198, 37] width 21 height 21
click at [201, 39] on icon "button" at bounding box center [198, 37] width 21 height 21
